Goal: Information Seeking & Learning: Understand process/instructions

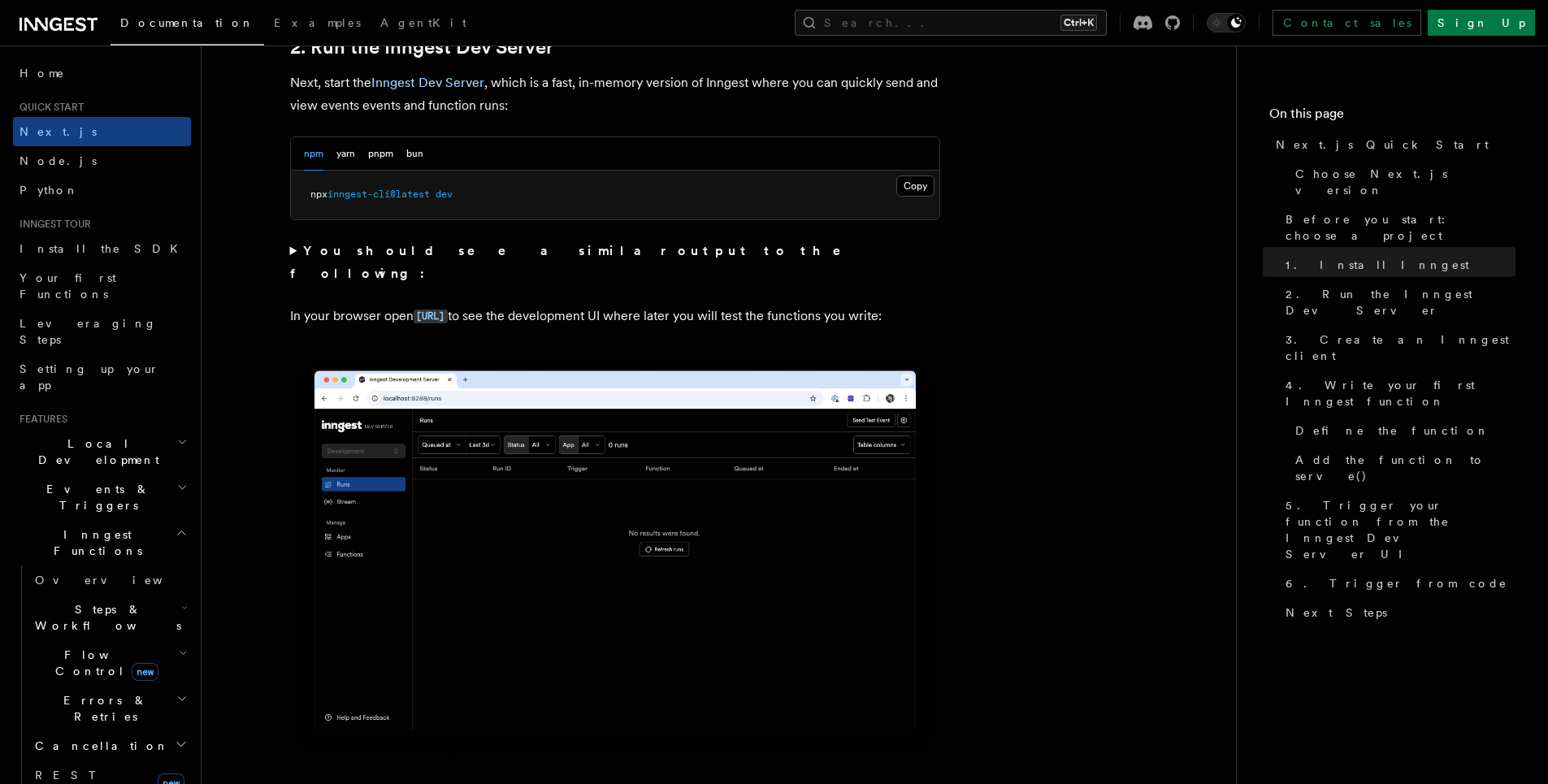
scroll to position [975, 0]
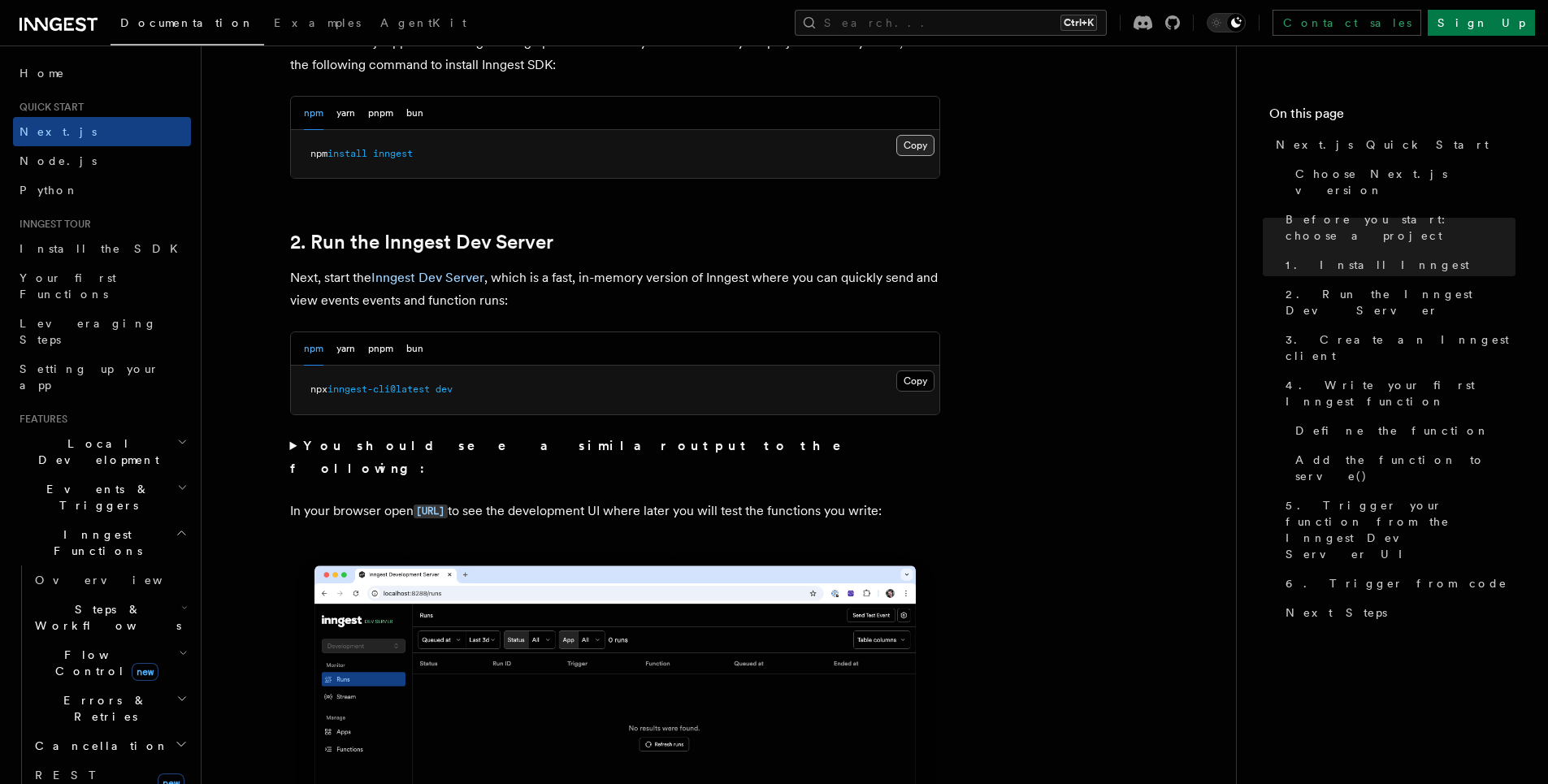
click at [911, 145] on button "Copy Copied" at bounding box center [916, 145] width 38 height 21
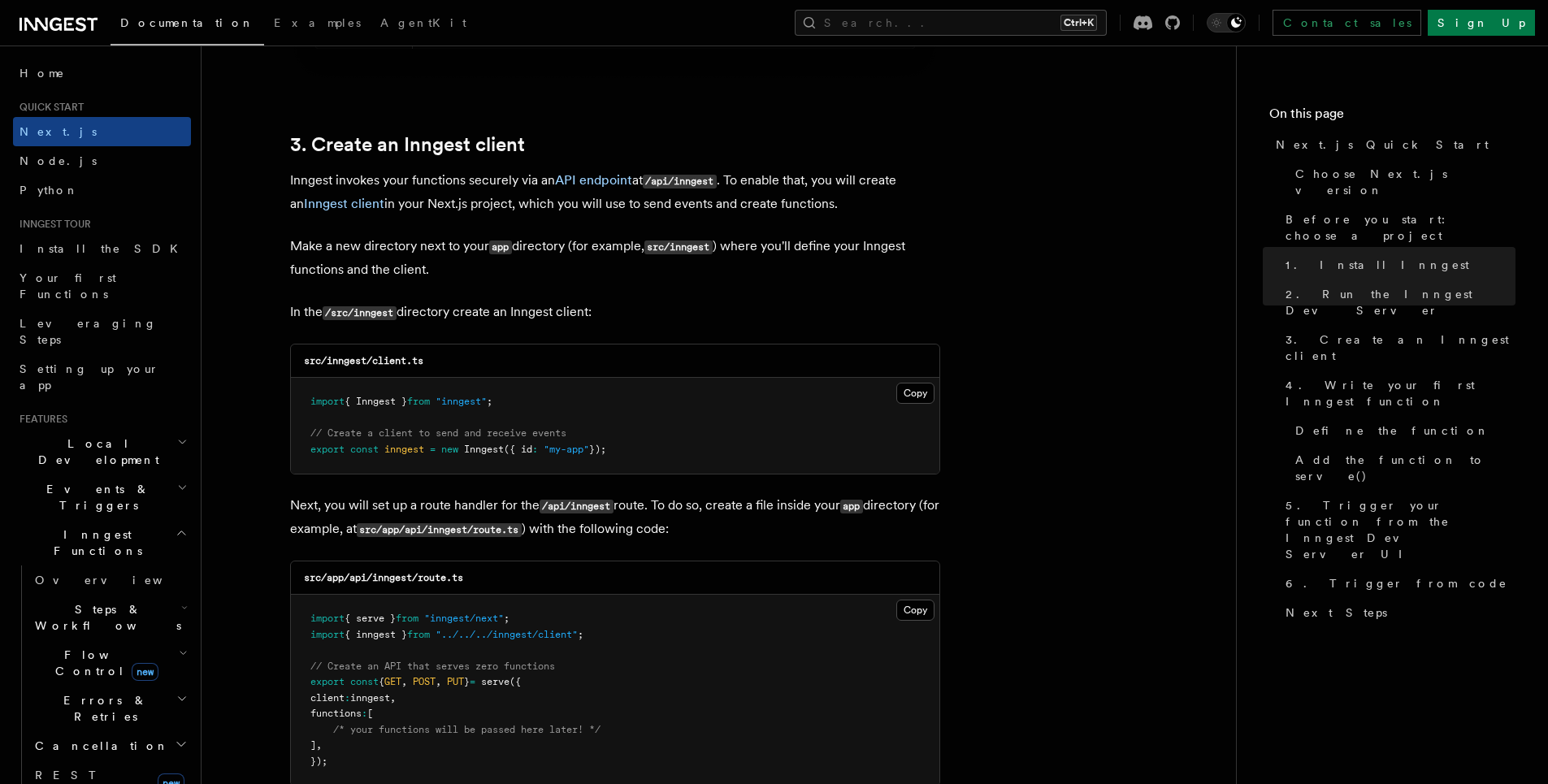
scroll to position [1852, 0]
drag, startPoint x: 328, startPoint y: 357, endPoint x: 458, endPoint y: 365, distance: 130.2
click at [458, 365] on div "src/inngest/client.ts" at bounding box center [615, 359] width 649 height 33
copy code "inngest/client.ts"
click at [906, 377] on pre "import { Inngest } from "inngest" ; // Create a client to send and receive even…" at bounding box center [615, 424] width 649 height 96
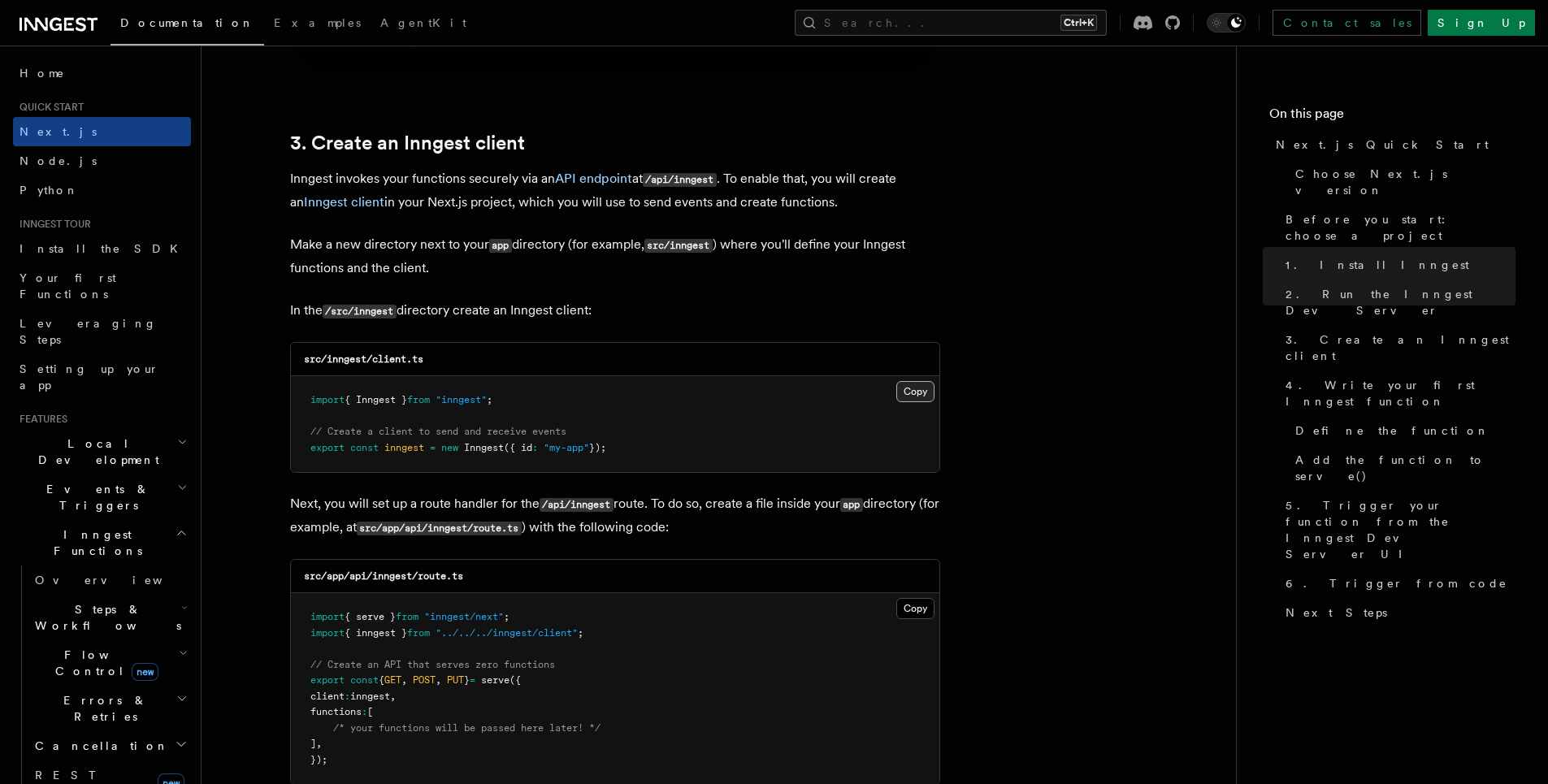
click at [918, 389] on button "Copy Copied" at bounding box center [916, 391] width 38 height 21
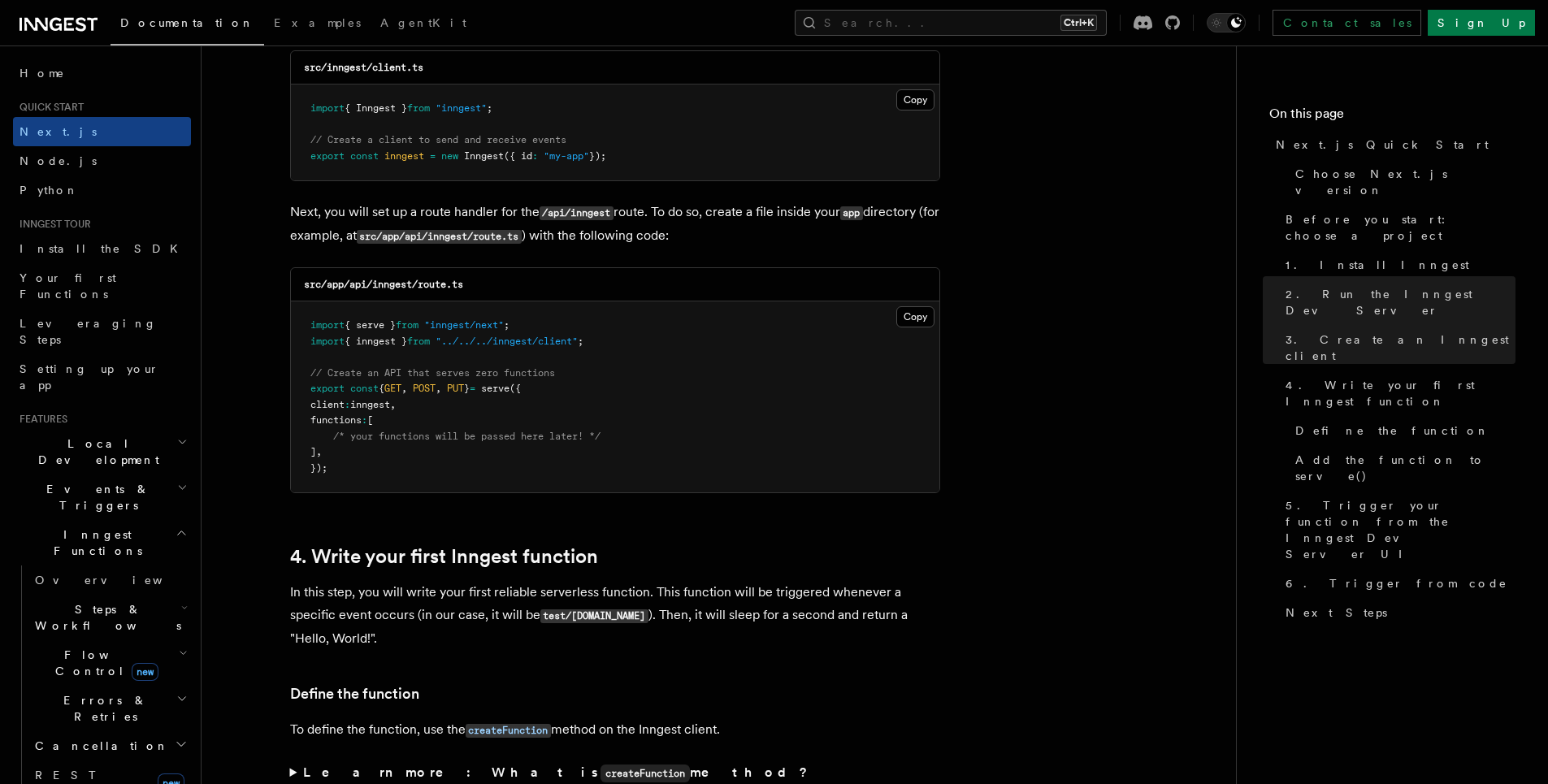
scroll to position [2145, 0]
drag, startPoint x: 376, startPoint y: 282, endPoint x: 498, endPoint y: 282, distance: 122.0
click at [498, 282] on div "src/app/api/inngest/route.ts" at bounding box center [615, 284] width 649 height 33
copy code "inngest/route.ts"
click at [899, 315] on button "Copy Copied" at bounding box center [916, 315] width 38 height 21
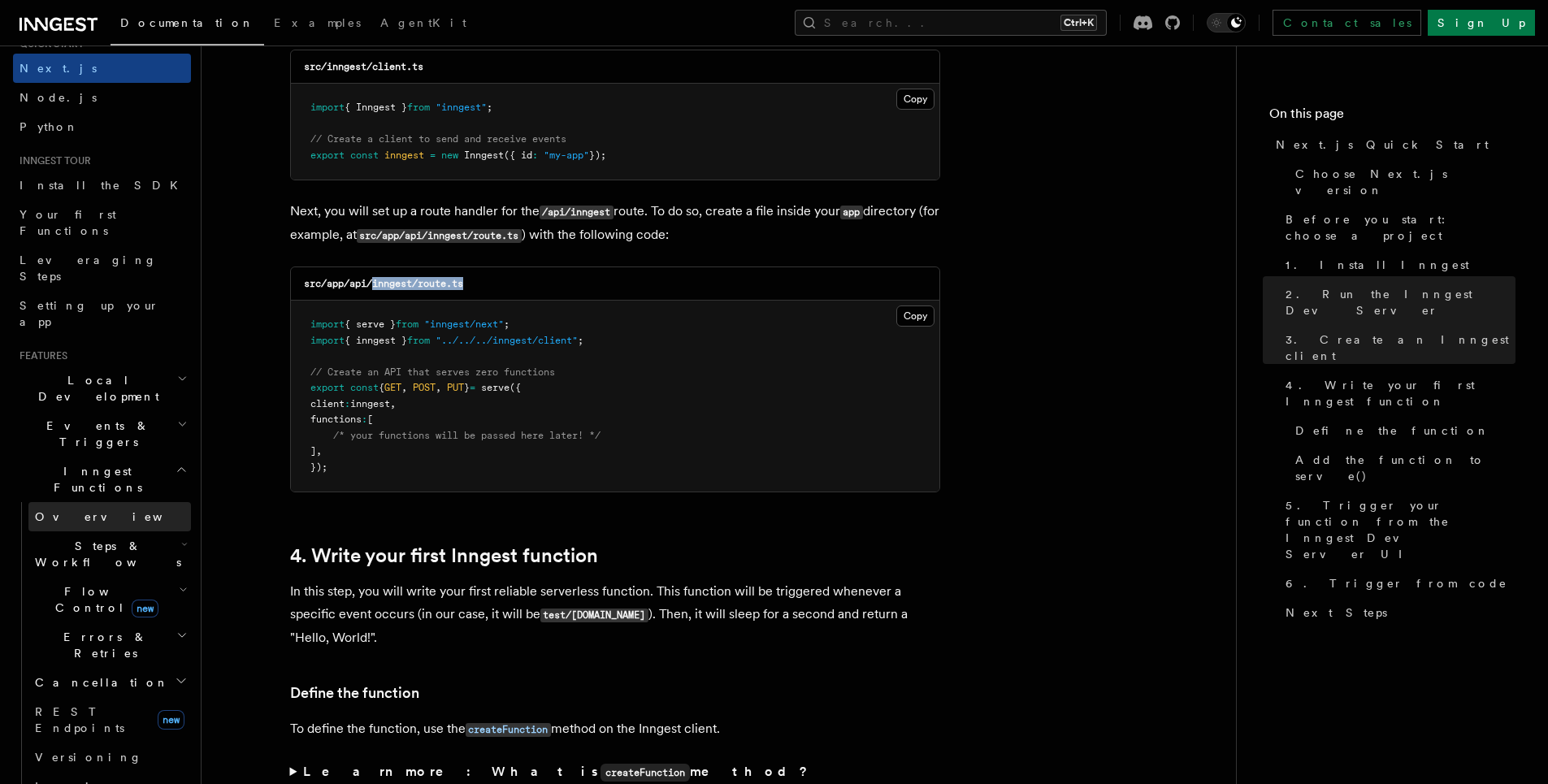
scroll to position [98, 0]
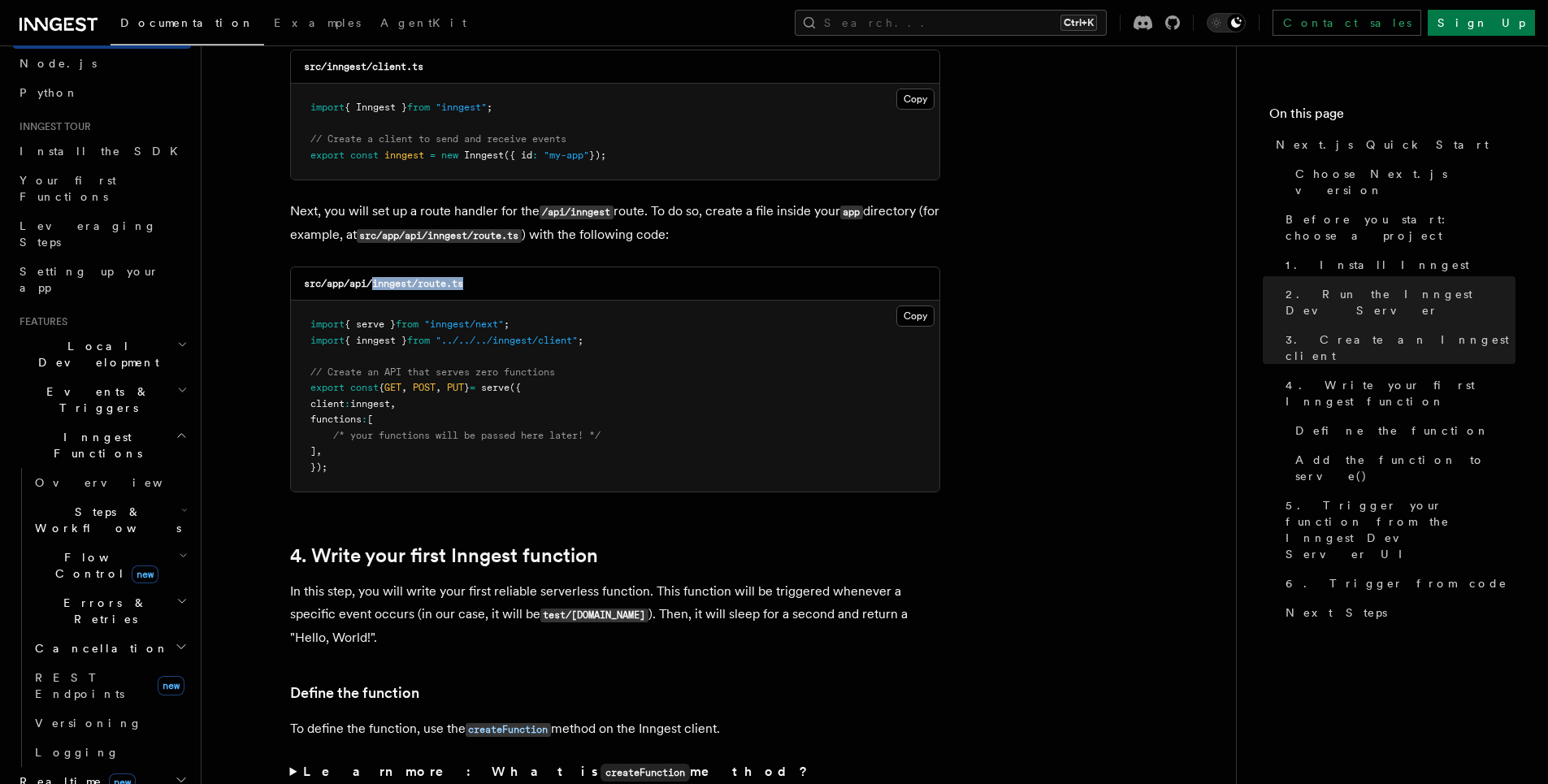
click at [133, 767] on h2 "Realtime new" at bounding box center [101, 781] width 178 height 29
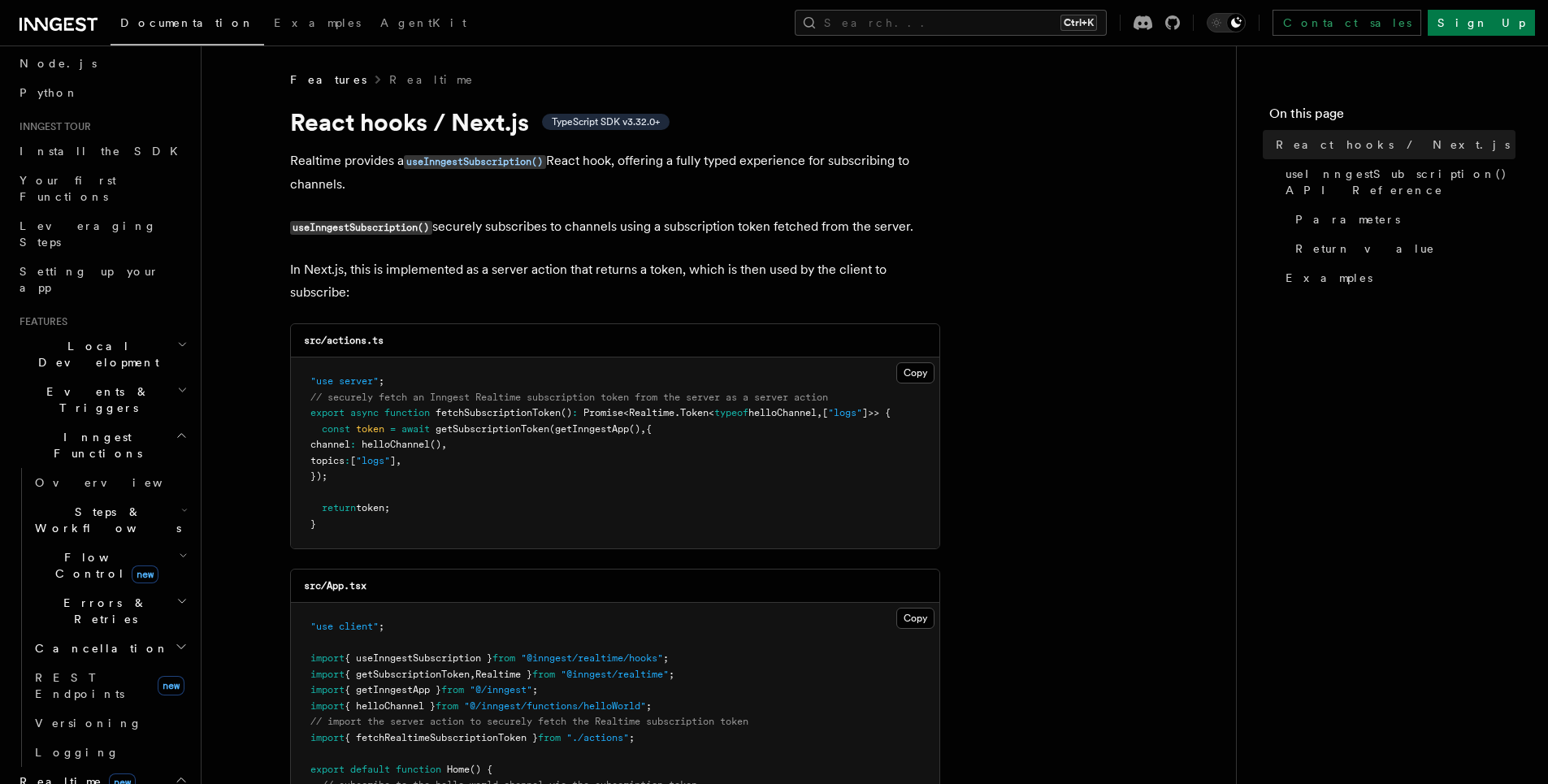
click at [39, 774] on span "Realtime new" at bounding box center [74, 782] width 122 height 16
click at [45, 774] on span "Realtime new" at bounding box center [74, 782] width 122 height 16
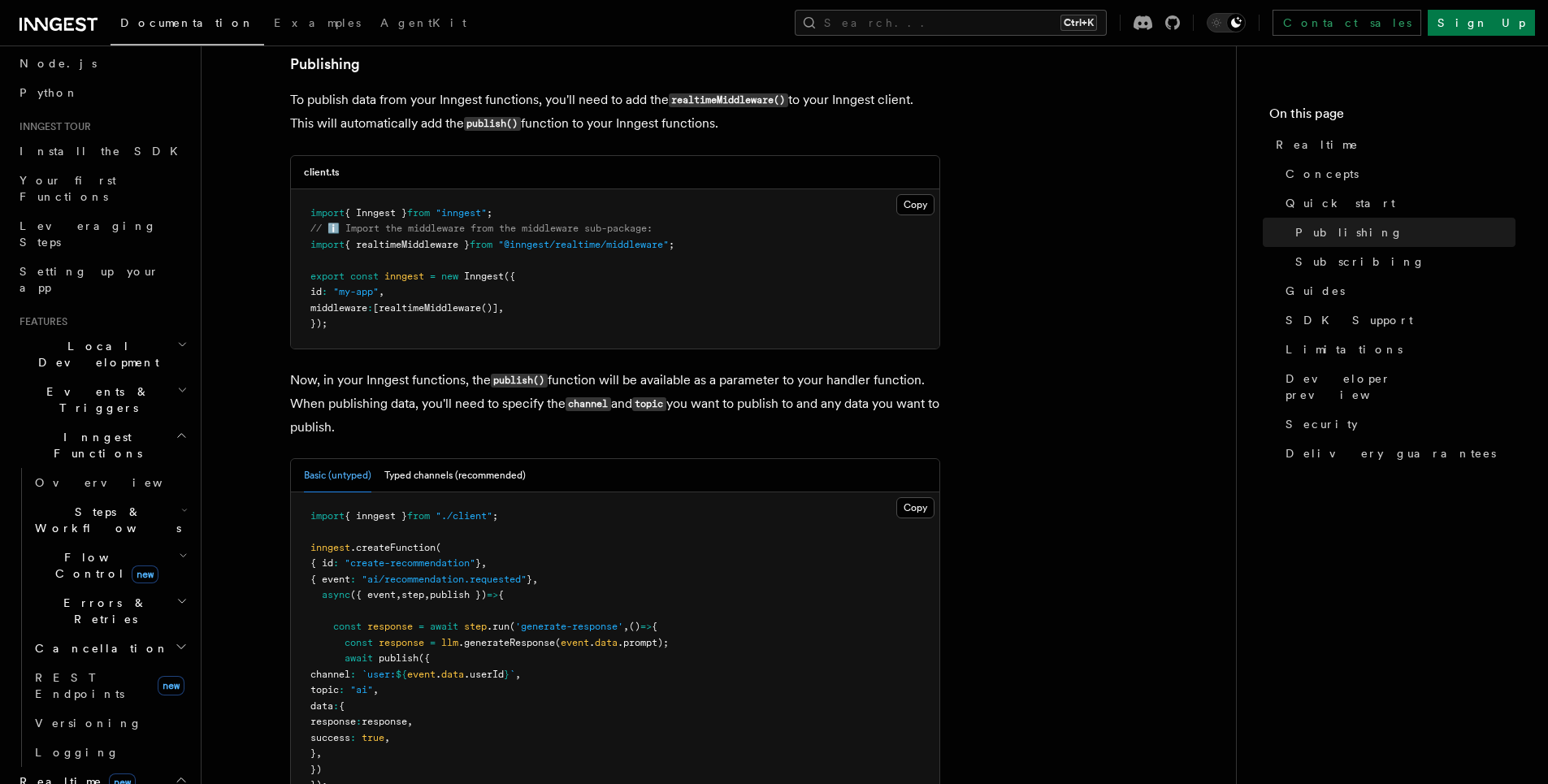
scroll to position [780, 0]
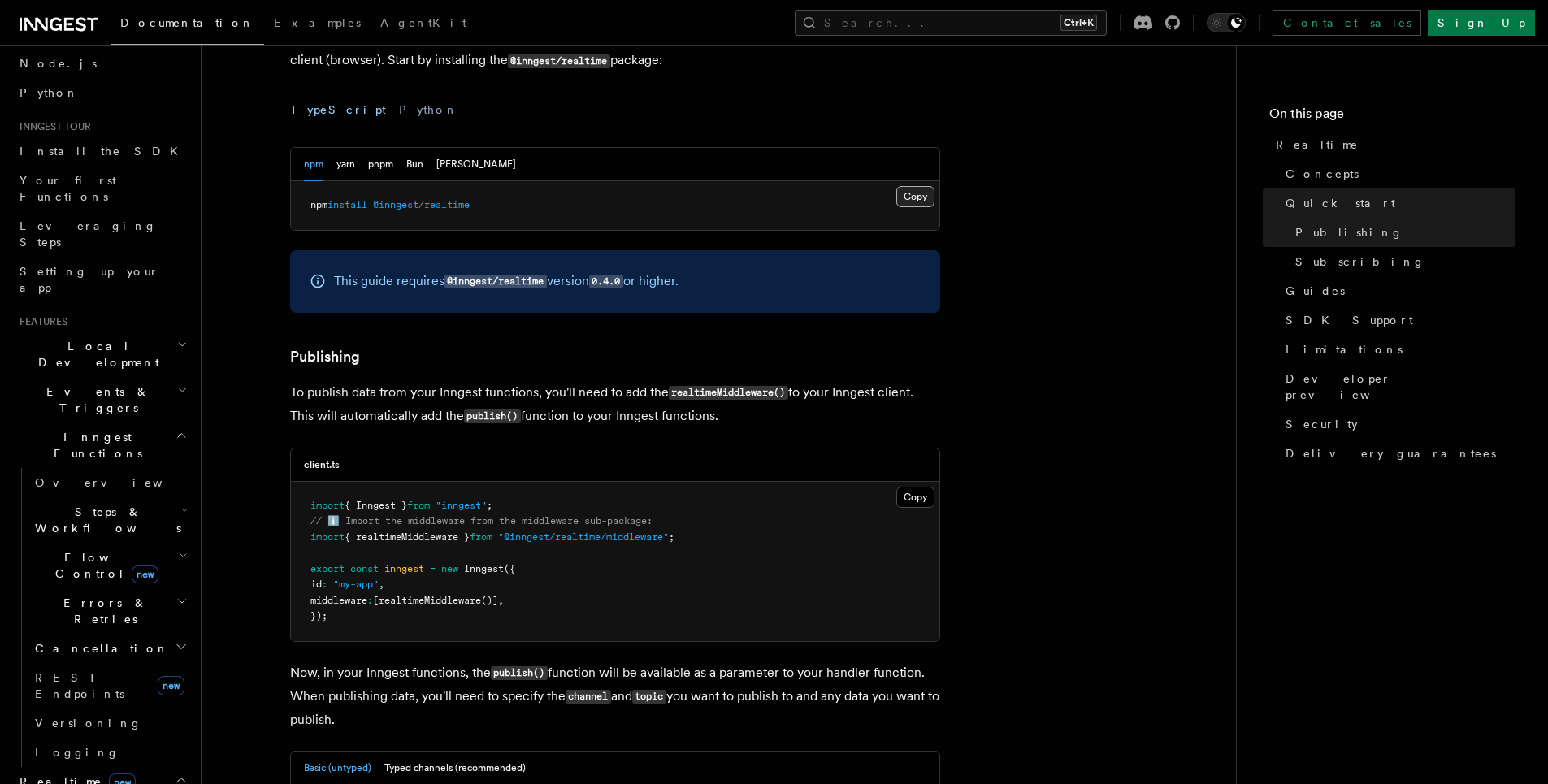
click at [925, 201] on button "Copy Copied" at bounding box center [916, 196] width 38 height 21
click at [626, 541] on span ""@inngest/realtime/middleware"" at bounding box center [583, 537] width 171 height 11
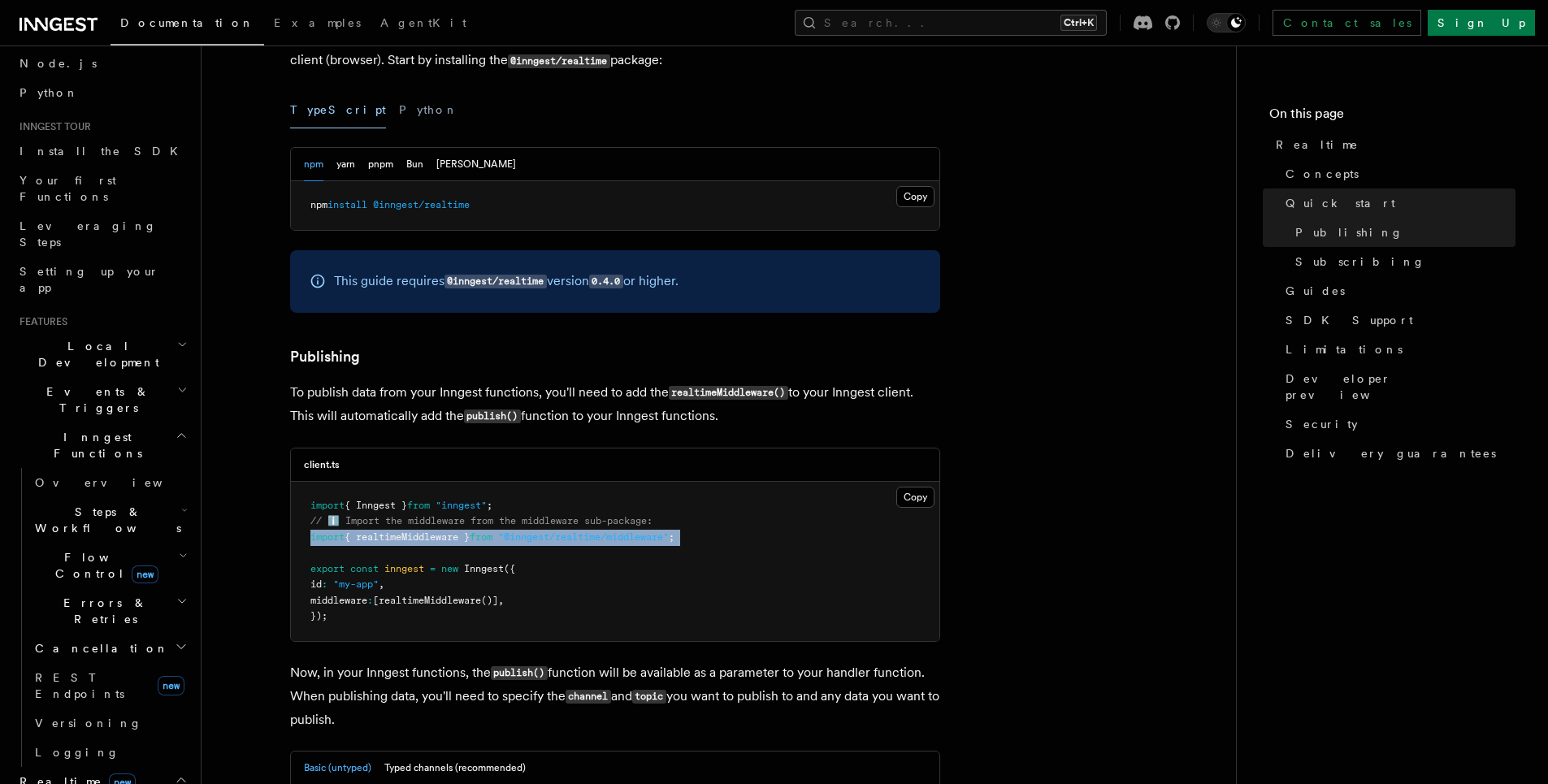
click at [626, 541] on span ""@inngest/realtime/middleware"" at bounding box center [583, 537] width 171 height 11
copy code "import { realtimeMiddleware } from "@inngest/realtime/middleware" ;"
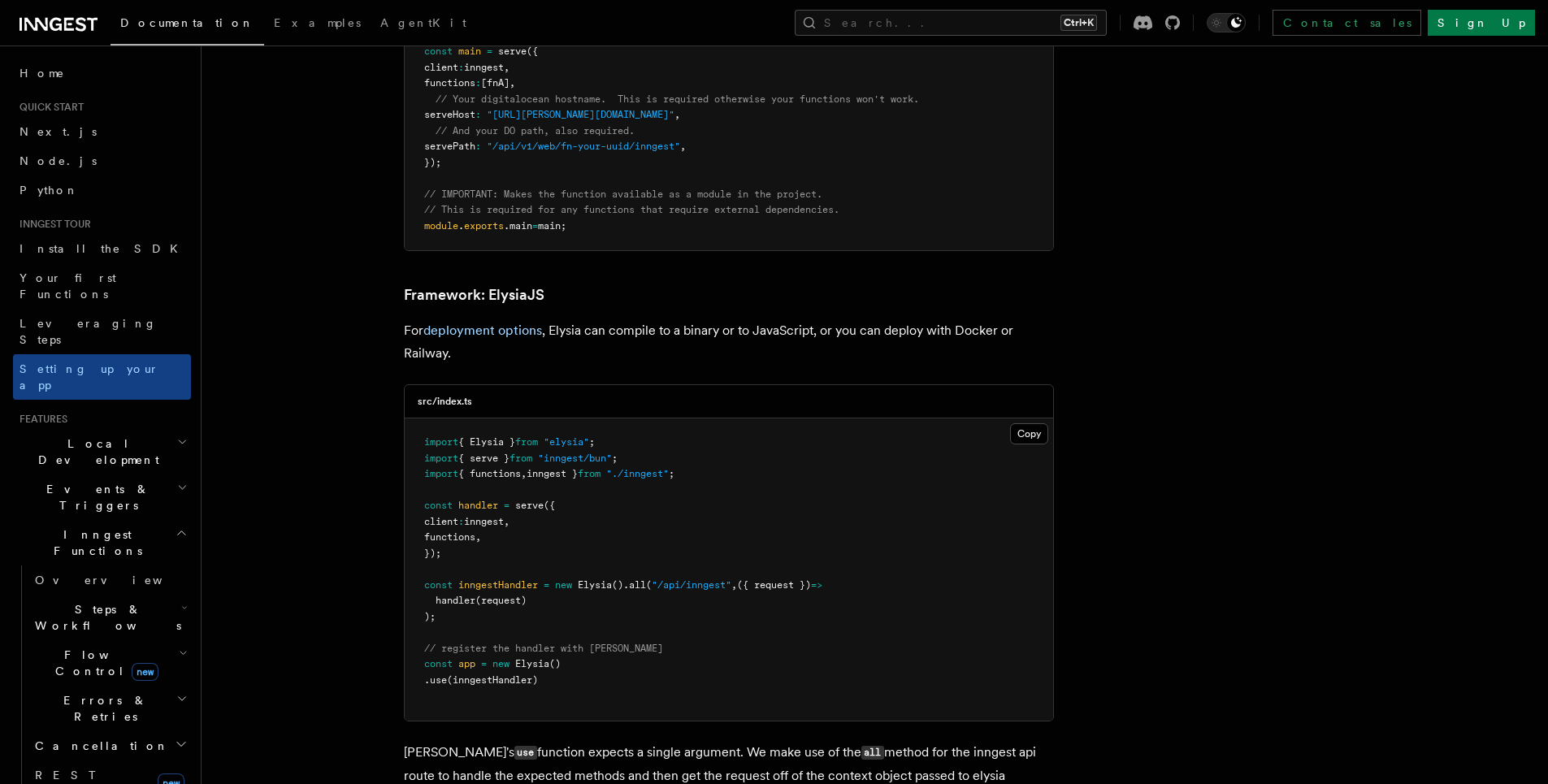
scroll to position [4290, 0]
